Goal: Task Accomplishment & Management: Manage account settings

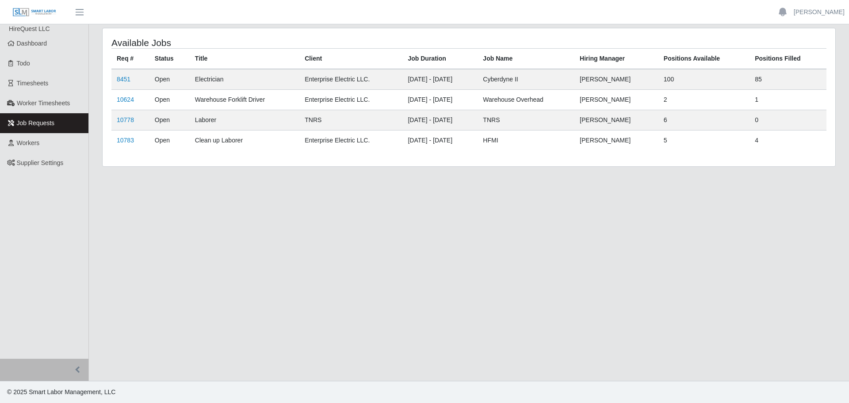
drag, startPoint x: 0, startPoint y: 0, endPoint x: 26, endPoint y: 124, distance: 127.0
click at [26, 124] on span "Job Requests" at bounding box center [36, 122] width 38 height 7
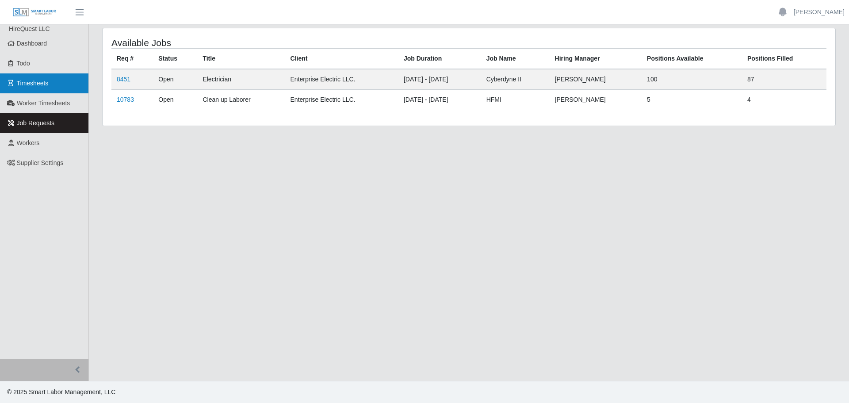
click at [31, 80] on span "Timesheets" at bounding box center [33, 83] width 32 height 7
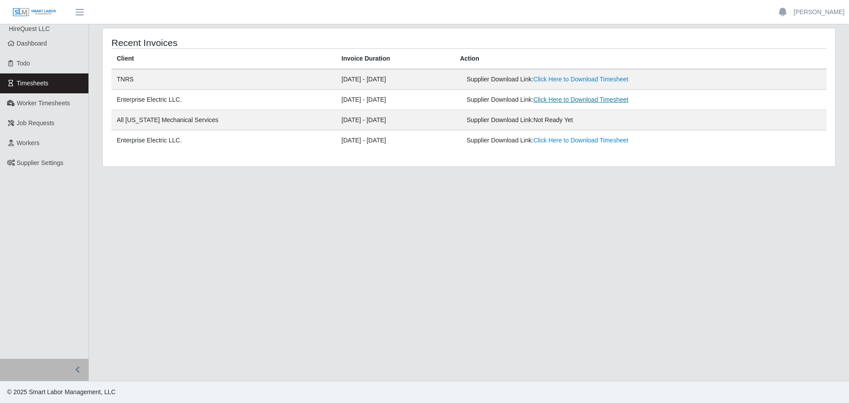
click at [560, 102] on link "Click Here to Download Timesheet" at bounding box center [580, 99] width 95 height 7
